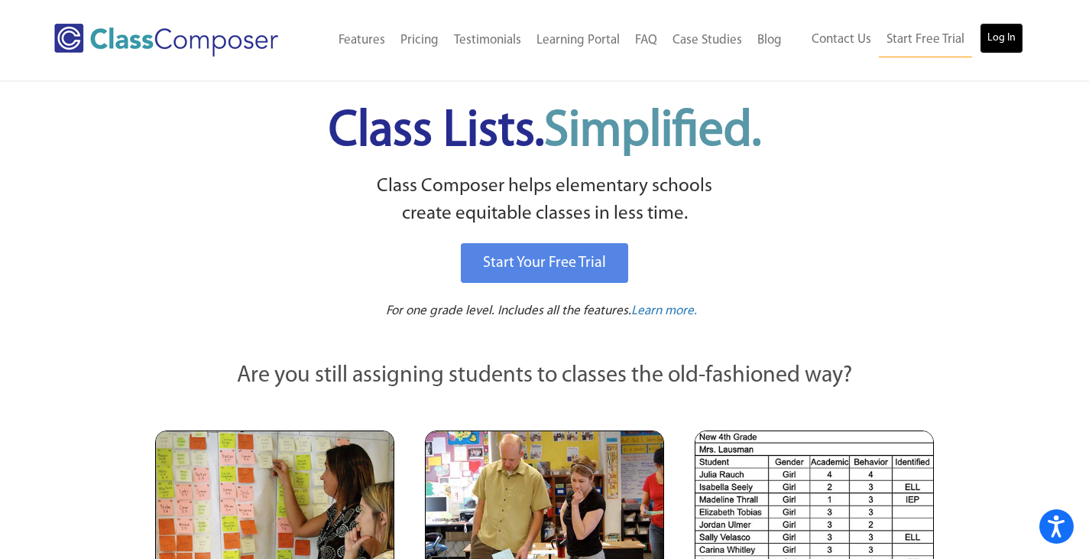
click at [1003, 44] on link "Log In" at bounding box center [1002, 38] width 44 height 31
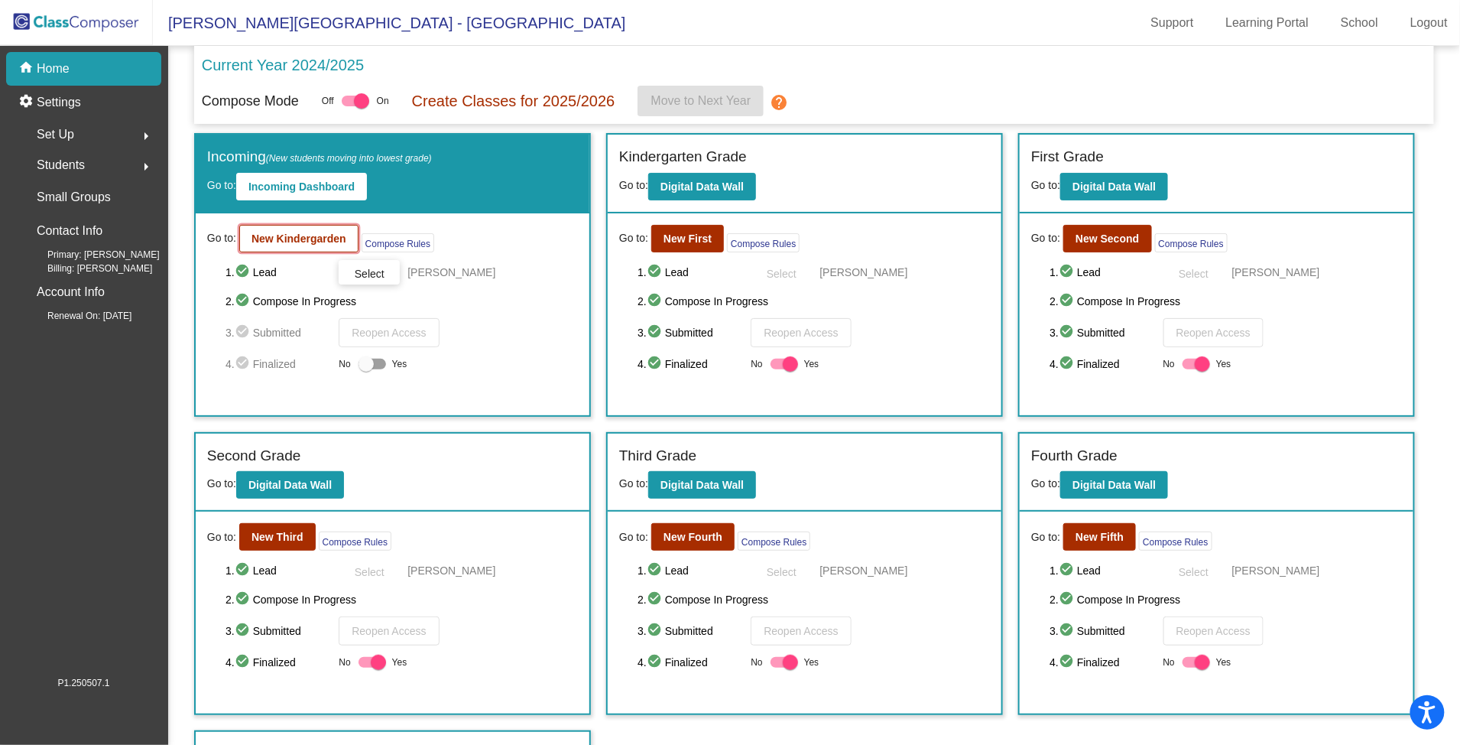
click at [300, 245] on button "New Kindergarden" at bounding box center [298, 239] width 119 height 28
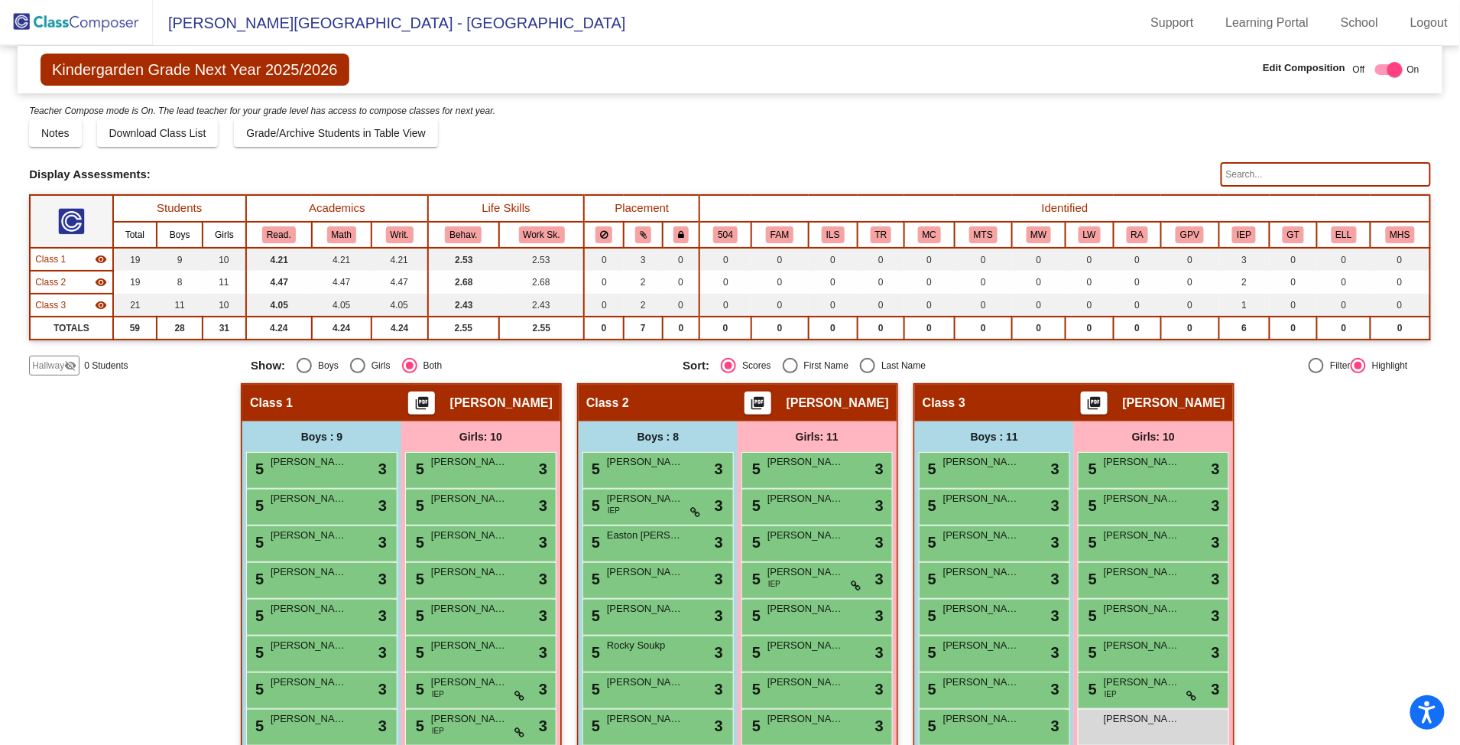
click at [76, 11] on img at bounding box center [76, 22] width 153 height 45
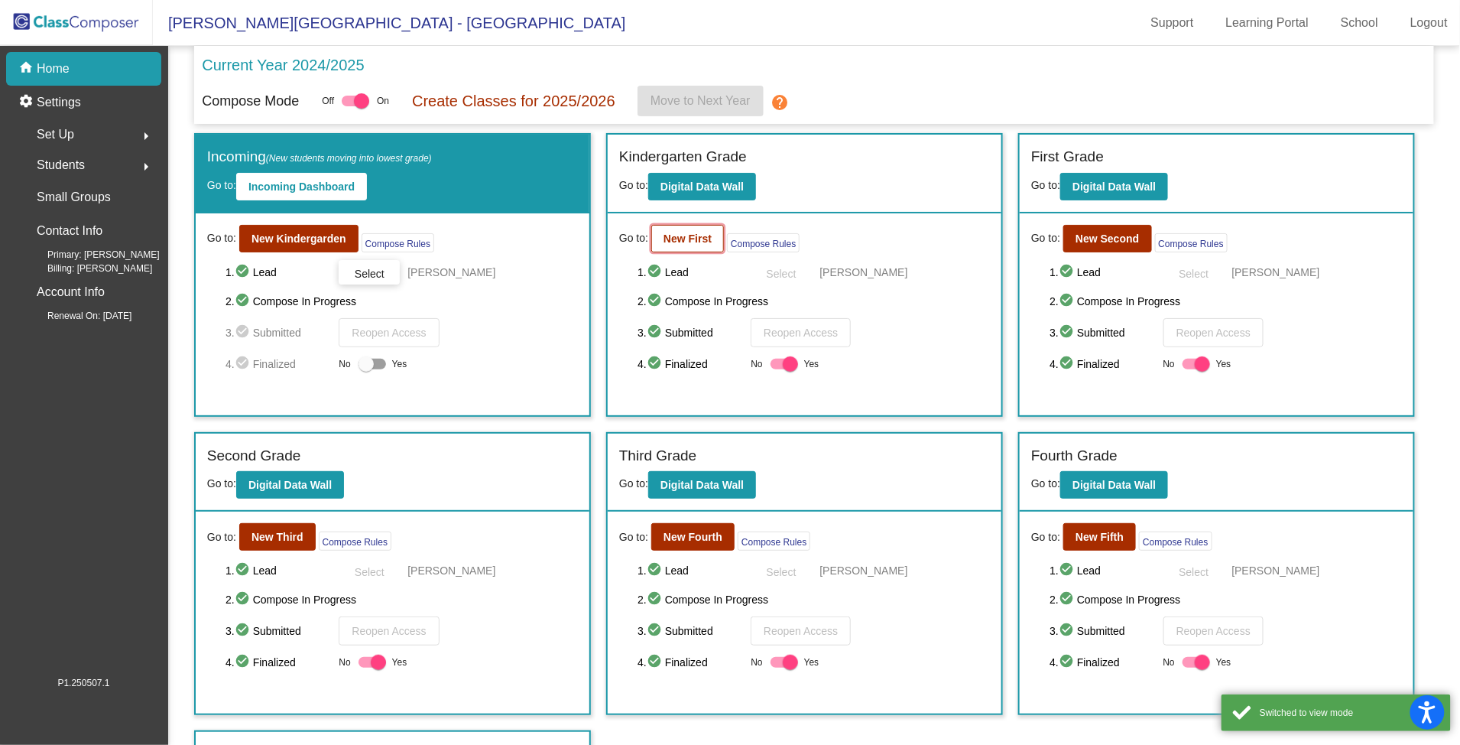
click at [674, 236] on b "New First" at bounding box center [687, 238] width 48 height 12
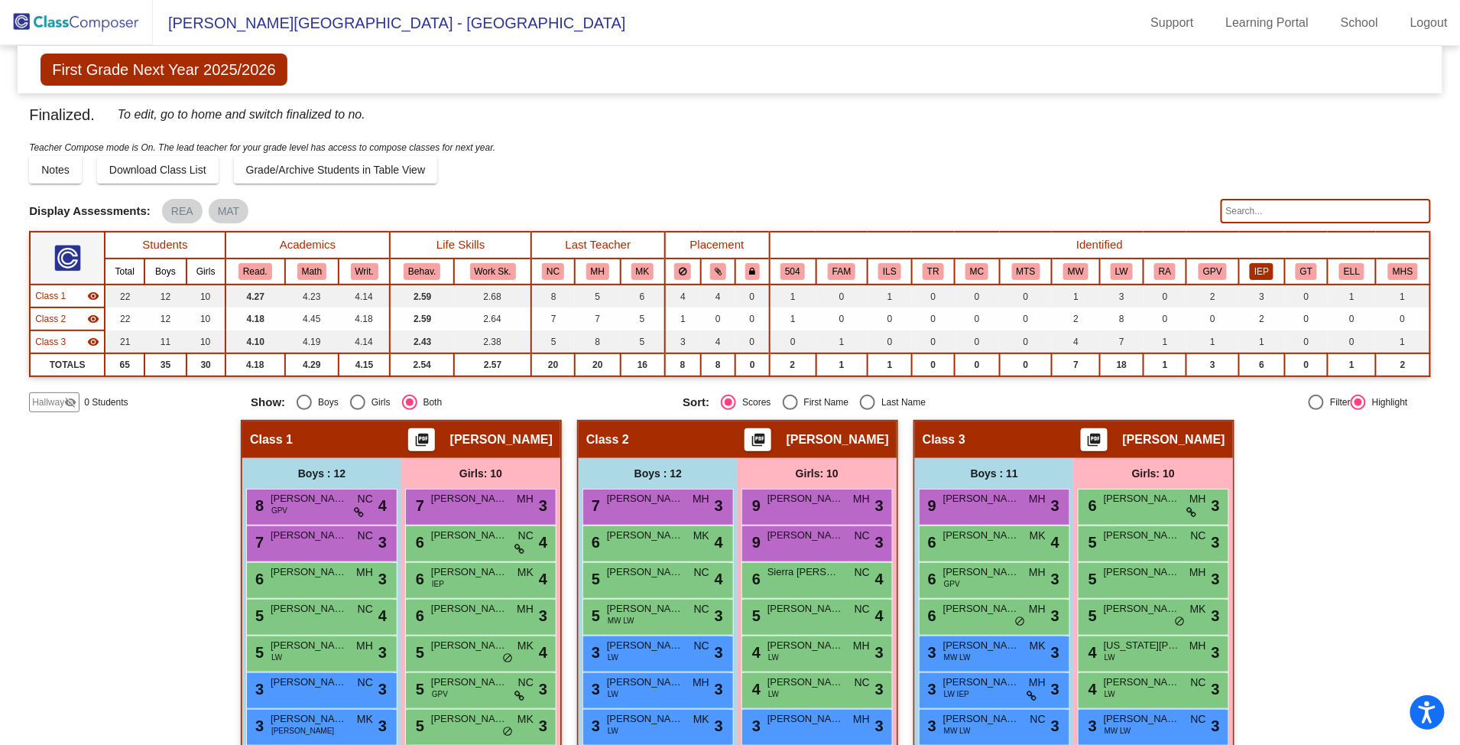
click at [1251, 271] on button "IEP" at bounding box center [1262, 271] width 24 height 17
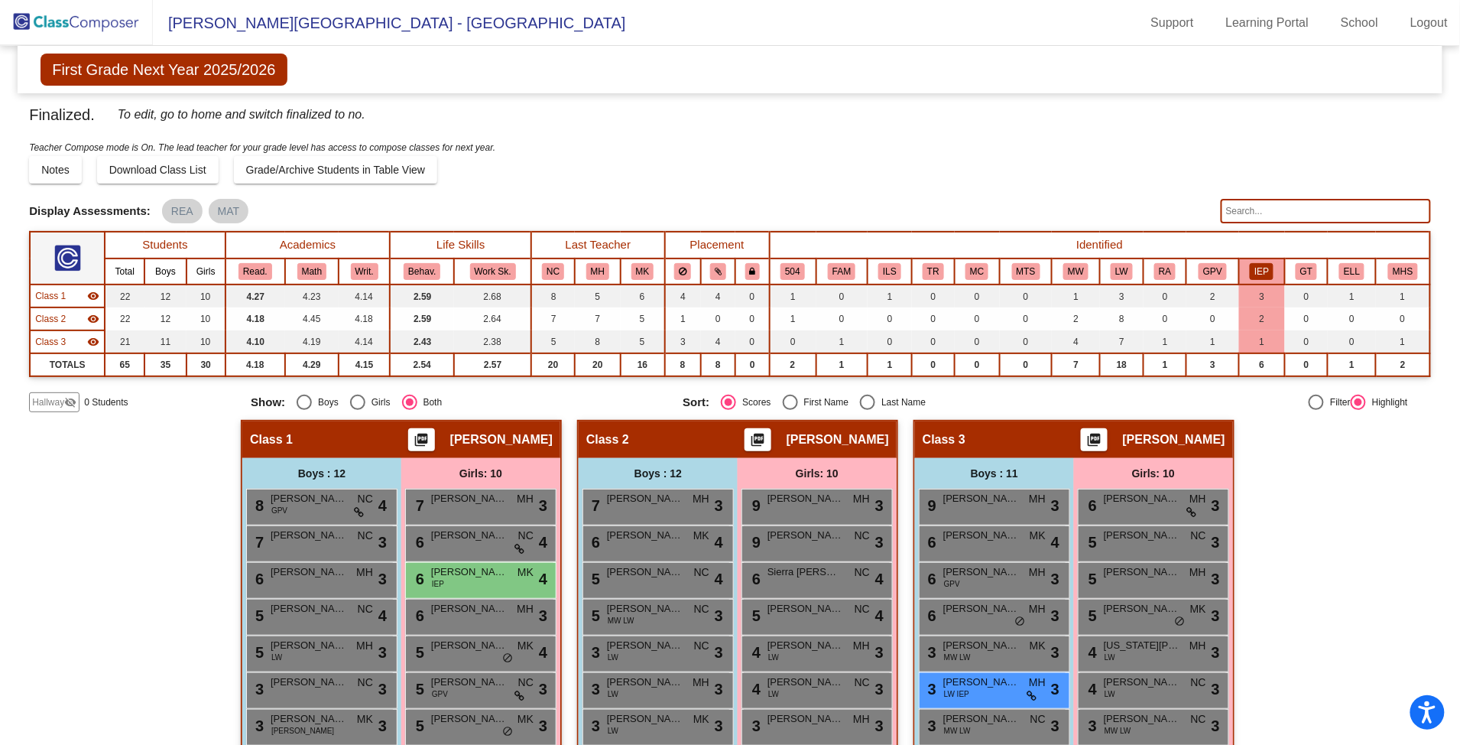
click at [63, 20] on img at bounding box center [76, 22] width 153 height 45
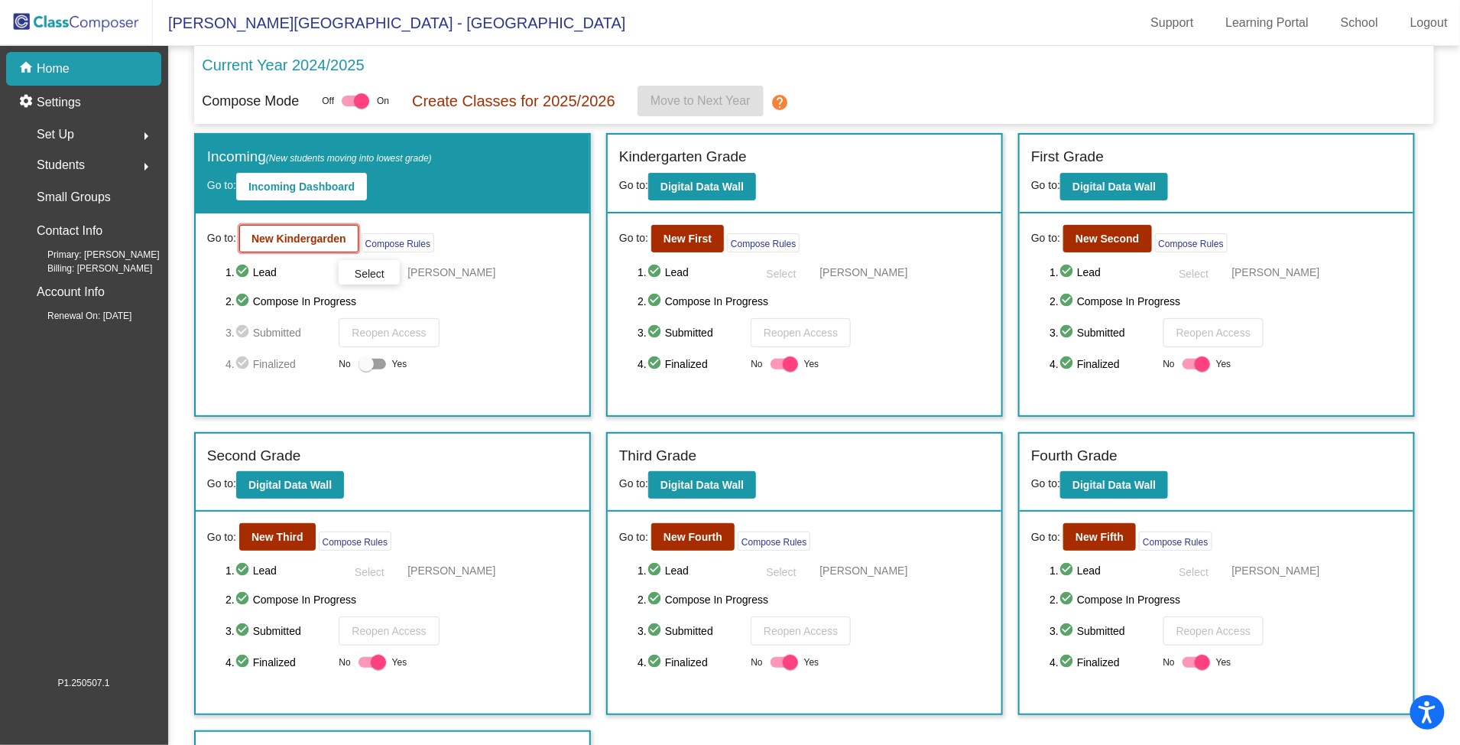
click at [264, 242] on b "New Kindergarden" at bounding box center [298, 238] width 95 height 12
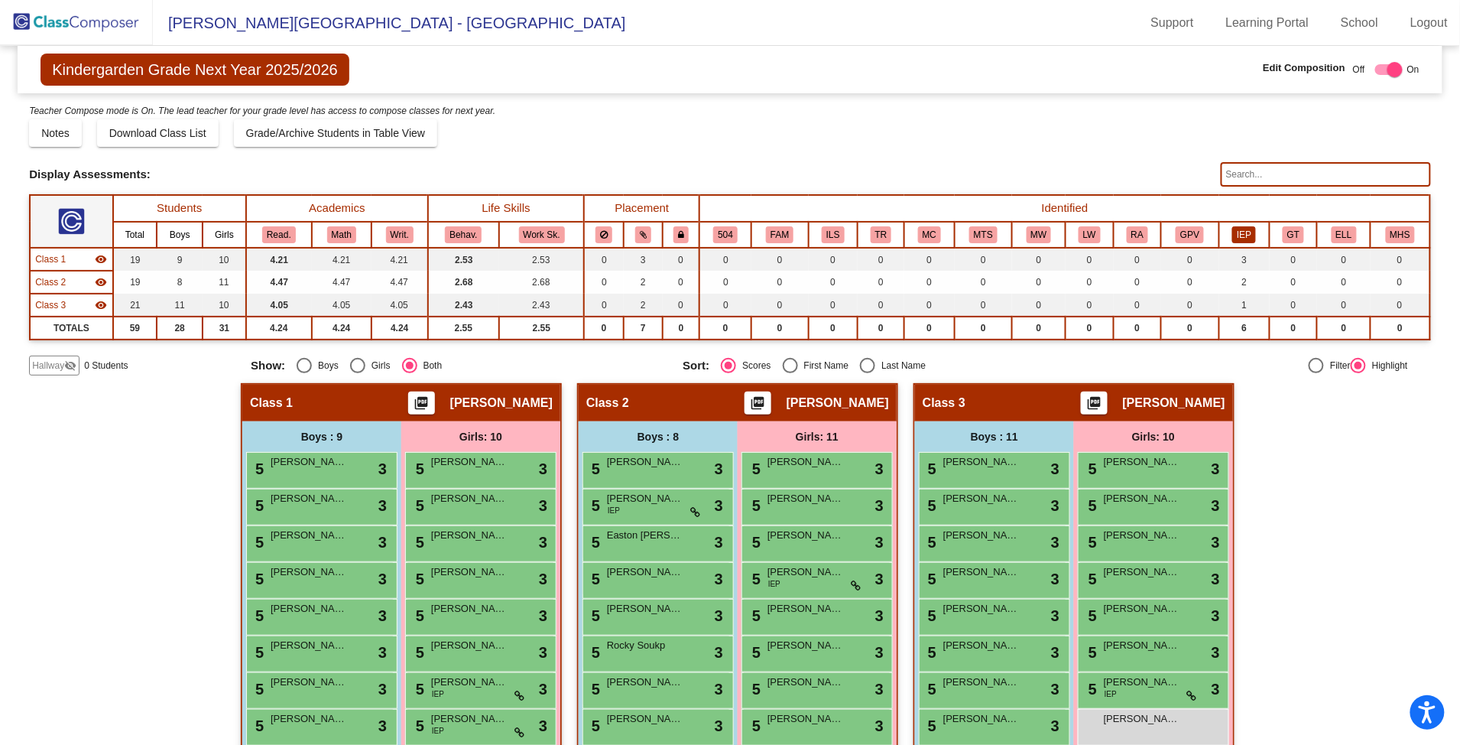
click at [1239, 230] on button "IEP" at bounding box center [1244, 234] width 24 height 17
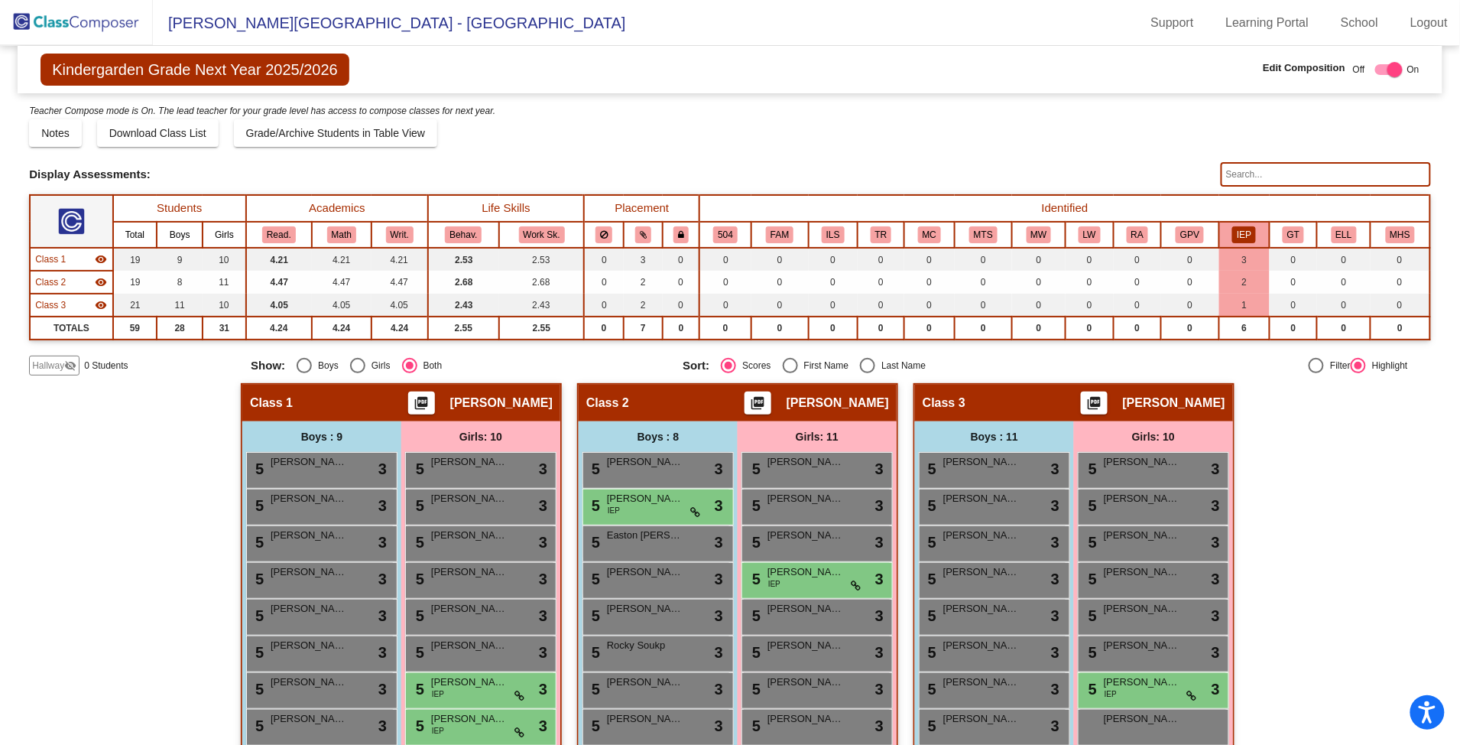
scroll to position [131, 0]
